Goal: Task Accomplishment & Management: Complete application form

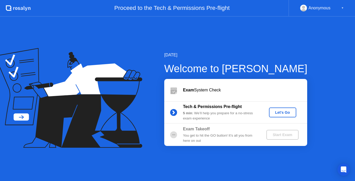
click at [285, 114] on div "Let's Go" at bounding box center [282, 112] width 23 height 4
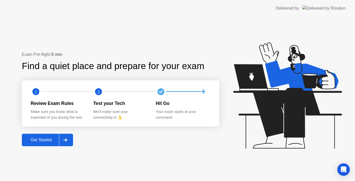
click at [49, 139] on div "Get Started" at bounding box center [41, 140] width 36 height 5
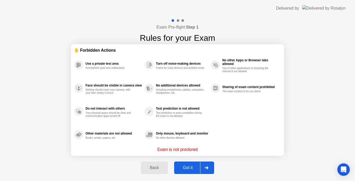
click at [187, 167] on div "Got it" at bounding box center [188, 167] width 24 height 5
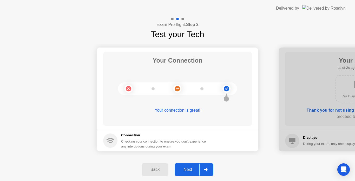
click at [187, 169] on div "Next" at bounding box center [187, 169] width 23 height 5
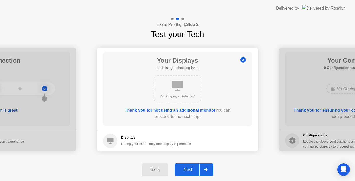
click at [187, 169] on div "Next" at bounding box center [187, 169] width 23 height 5
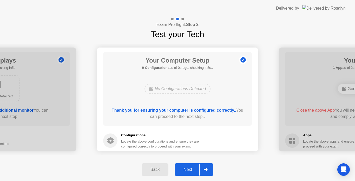
click at [187, 169] on div "Next" at bounding box center [187, 169] width 23 height 5
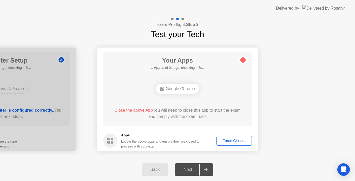
click at [237, 141] on div "Force Close..." at bounding box center [234, 141] width 32 height 4
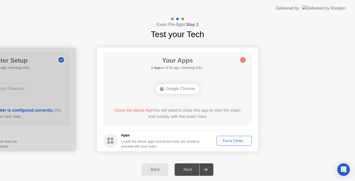
click at [221, 82] on div "Google Chrome" at bounding box center [177, 89] width 119 height 14
click at [231, 139] on div "Force Close..." at bounding box center [234, 141] width 32 height 4
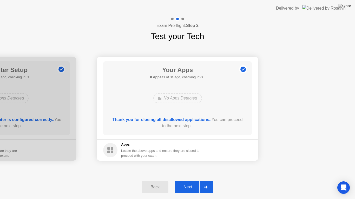
click at [190, 181] on div "Next" at bounding box center [187, 187] width 23 height 5
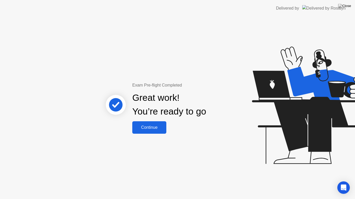
click at [157, 128] on div "Continue" at bounding box center [149, 127] width 31 height 5
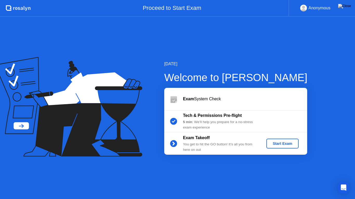
click at [277, 143] on div "Start Exam" at bounding box center [282, 144] width 28 height 4
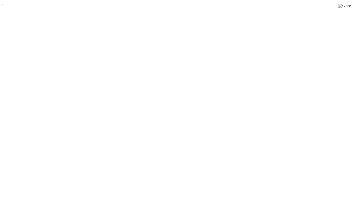
click div "End Proctoring Session"
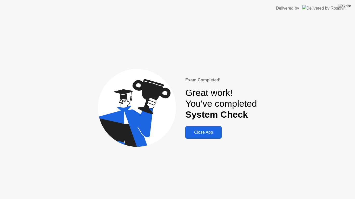
click at [207, 133] on div "Close App" at bounding box center [203, 132] width 33 height 5
